Goal: Task Accomplishment & Management: Use online tool/utility

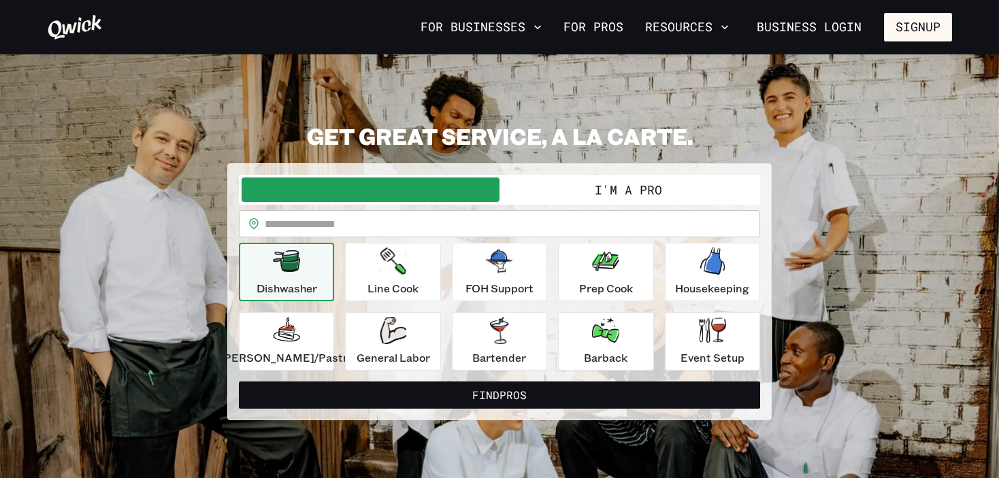
click at [141, 174] on div "**********" at bounding box center [499, 271] width 905 height 298
click at [567, 188] on button "I'm a Pro" at bounding box center [628, 190] width 258 height 24
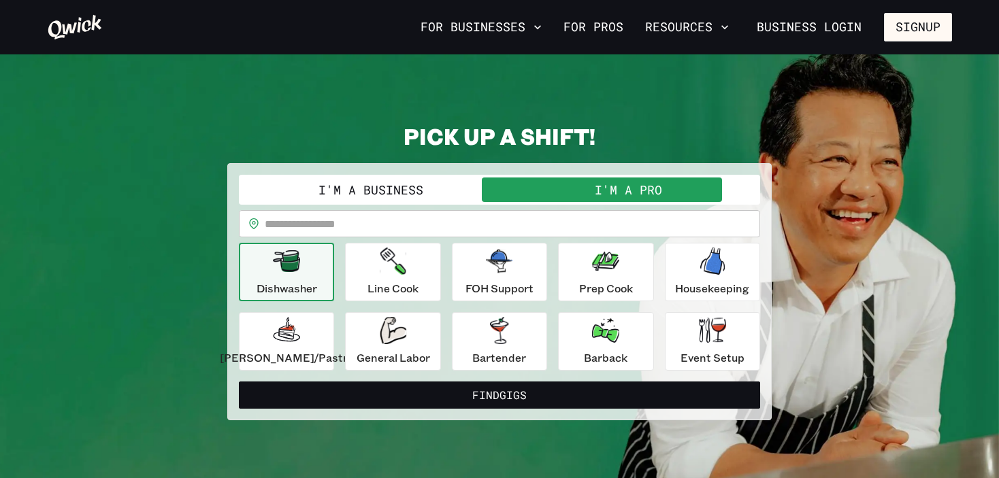
click at [928, 220] on div "**********" at bounding box center [499, 271] width 905 height 298
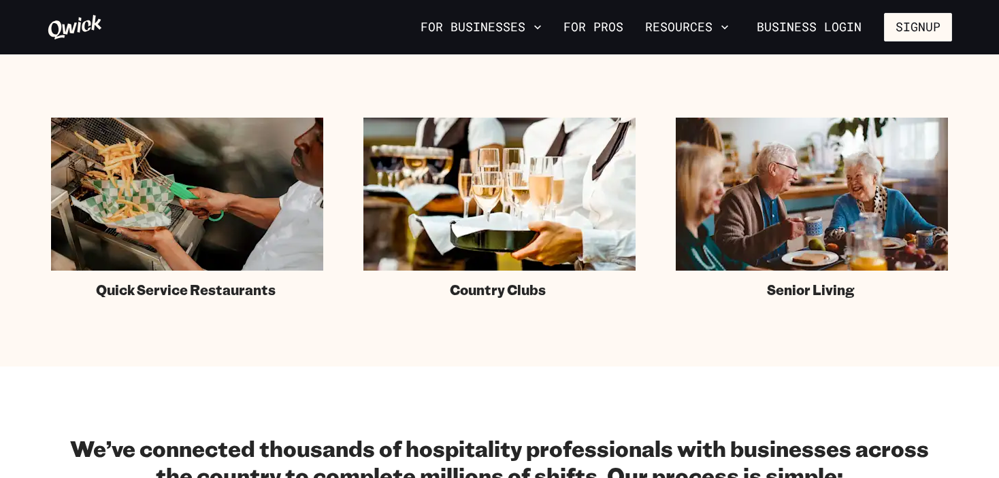
scroll to position [1063, 0]
